Goal: Information Seeking & Learning: Learn about a topic

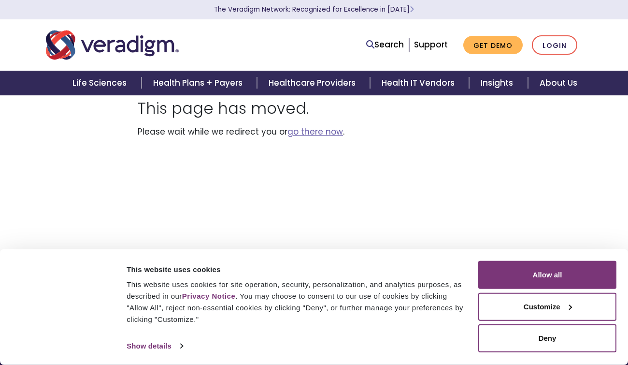
scroll to position [51, 0]
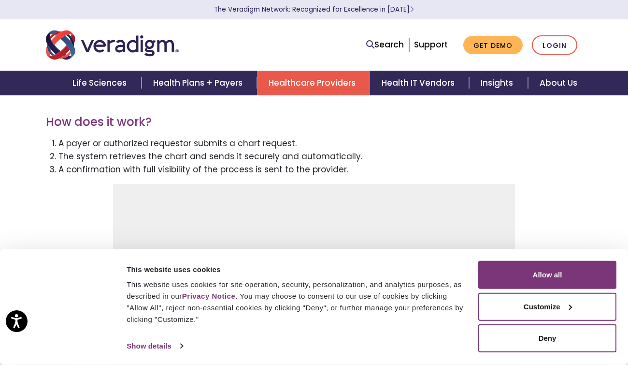
scroll to position [830, 0]
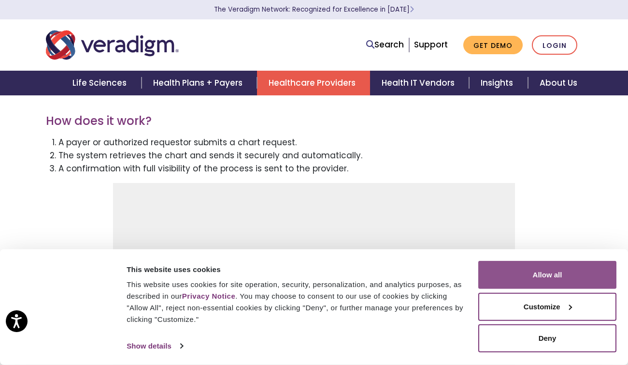
click at [533, 268] on button "Allow all" at bounding box center [548, 275] width 138 height 28
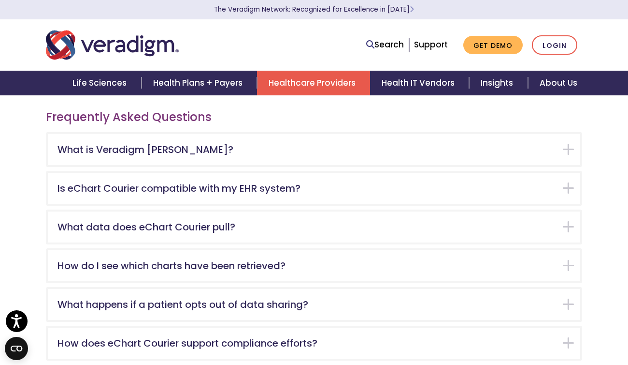
scroll to position [1444, 0]
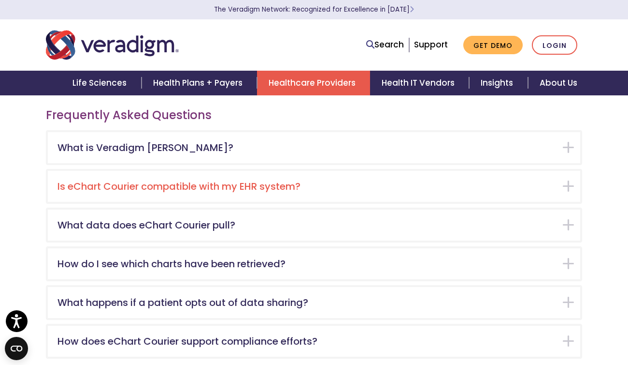
click at [146, 171] on div "Is eChart Courier compatible with my EHR system?" at bounding box center [314, 186] width 533 height 31
click at [178, 180] on h5 "Is eChart Courier compatible with my EHR system?" at bounding box center [307, 186] width 499 height 12
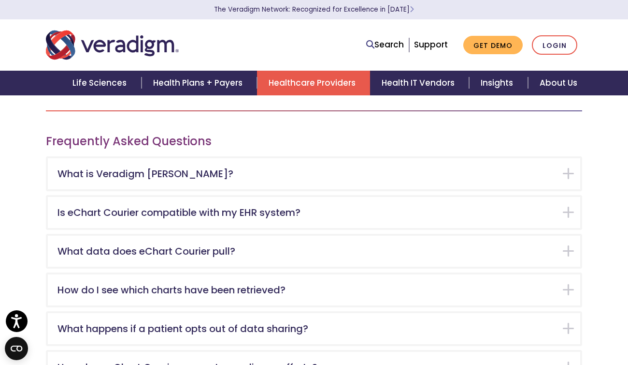
scroll to position [1416, 0]
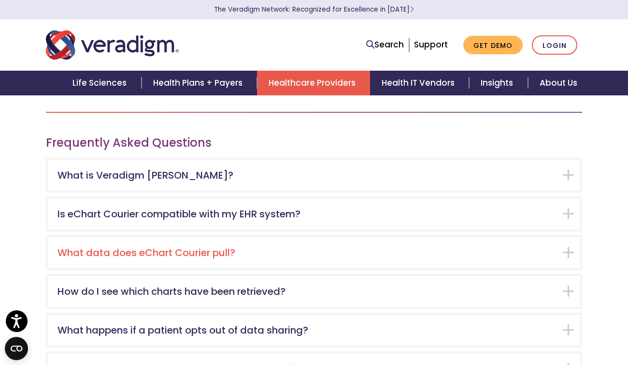
click at [421, 237] on div "What data does eChart Courier pull?" at bounding box center [314, 252] width 533 height 31
click at [575, 243] on div "What data does eChart Courier pull?" at bounding box center [314, 252] width 533 height 31
click at [564, 242] on div "What data does eChart Courier pull?" at bounding box center [314, 252] width 533 height 31
click at [187, 247] on h5 "What data does eChart Courier pull?" at bounding box center [307, 253] width 499 height 12
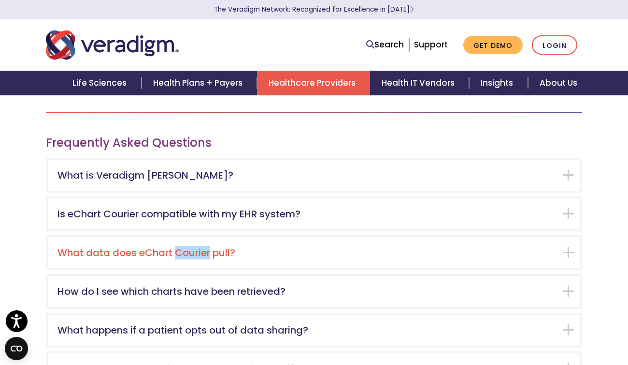
click at [187, 247] on h5 "What data does eChart Courier pull?" at bounding box center [307, 253] width 499 height 12
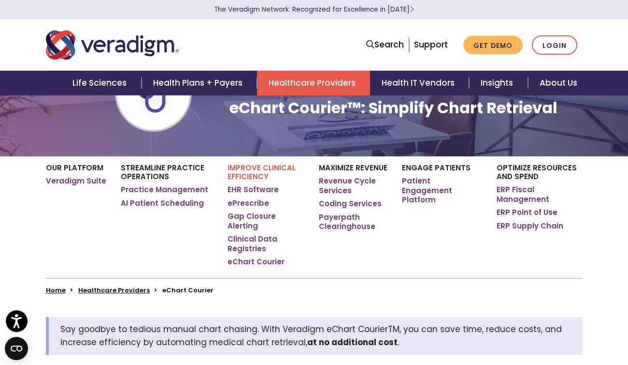
scroll to position [0, 0]
